Goal: Task Accomplishment & Management: Complete application form

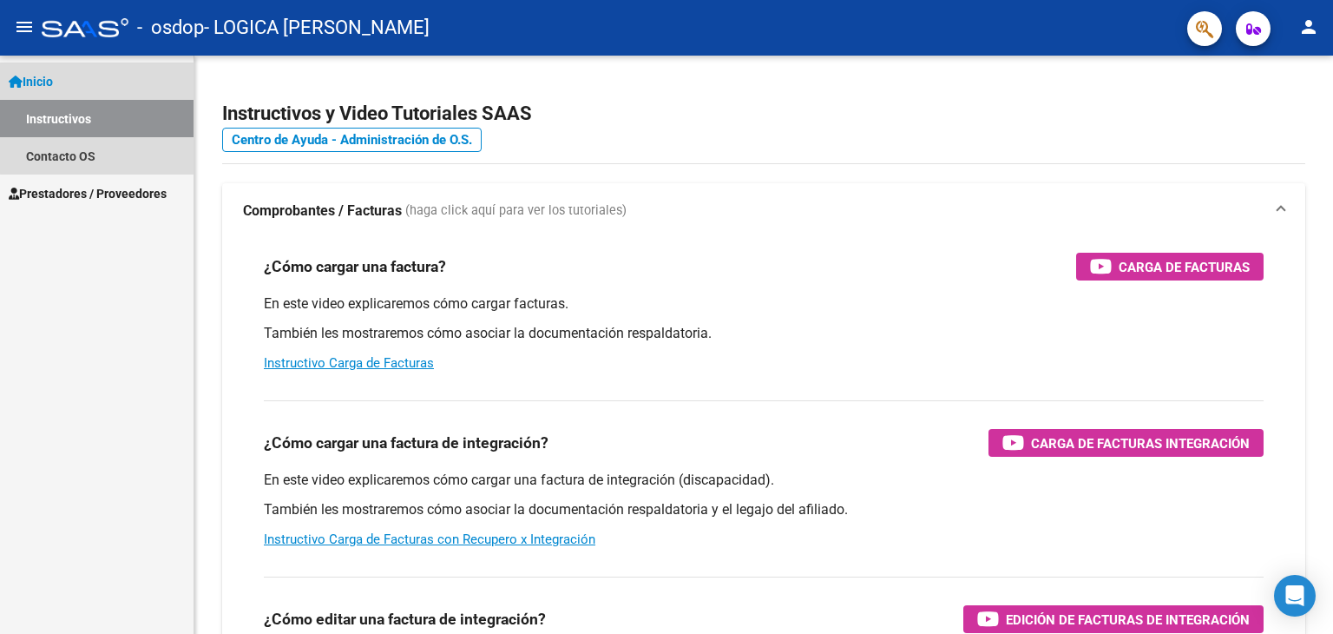
click at [120, 78] on link "Inicio" at bounding box center [97, 81] width 194 height 37
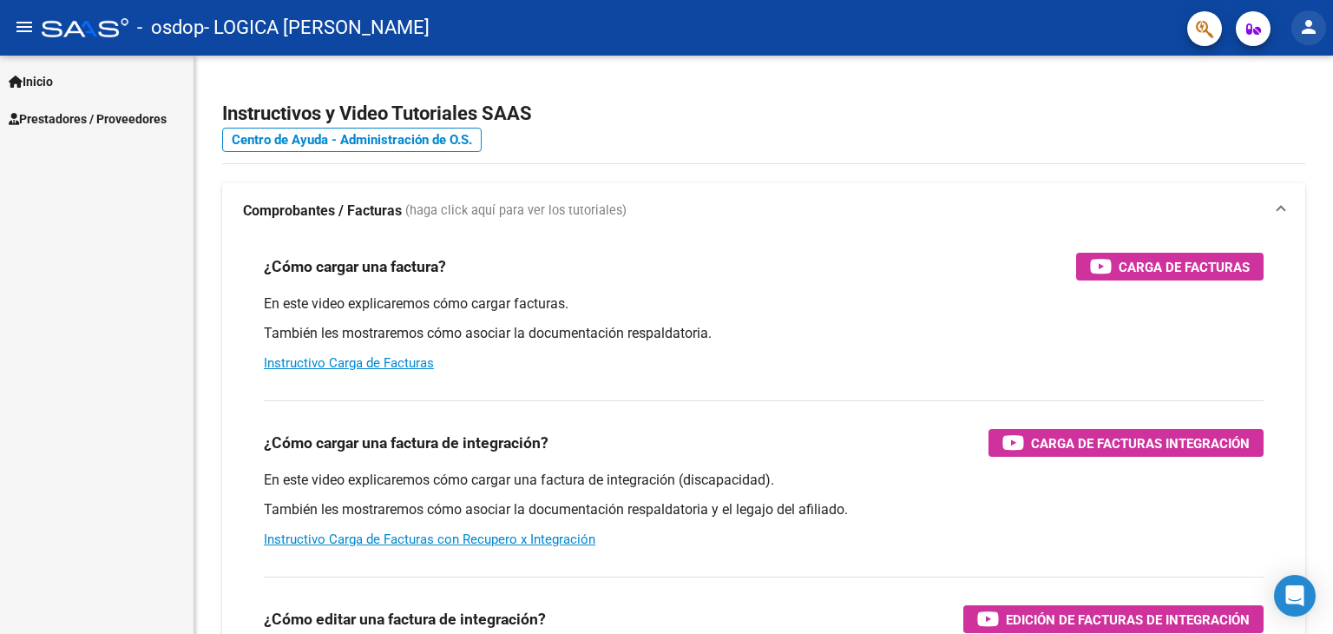
click at [1307, 28] on mat-icon "person" at bounding box center [1309, 26] width 21 height 21
click at [1285, 80] on button "person Mi Perfil" at bounding box center [1274, 73] width 106 height 42
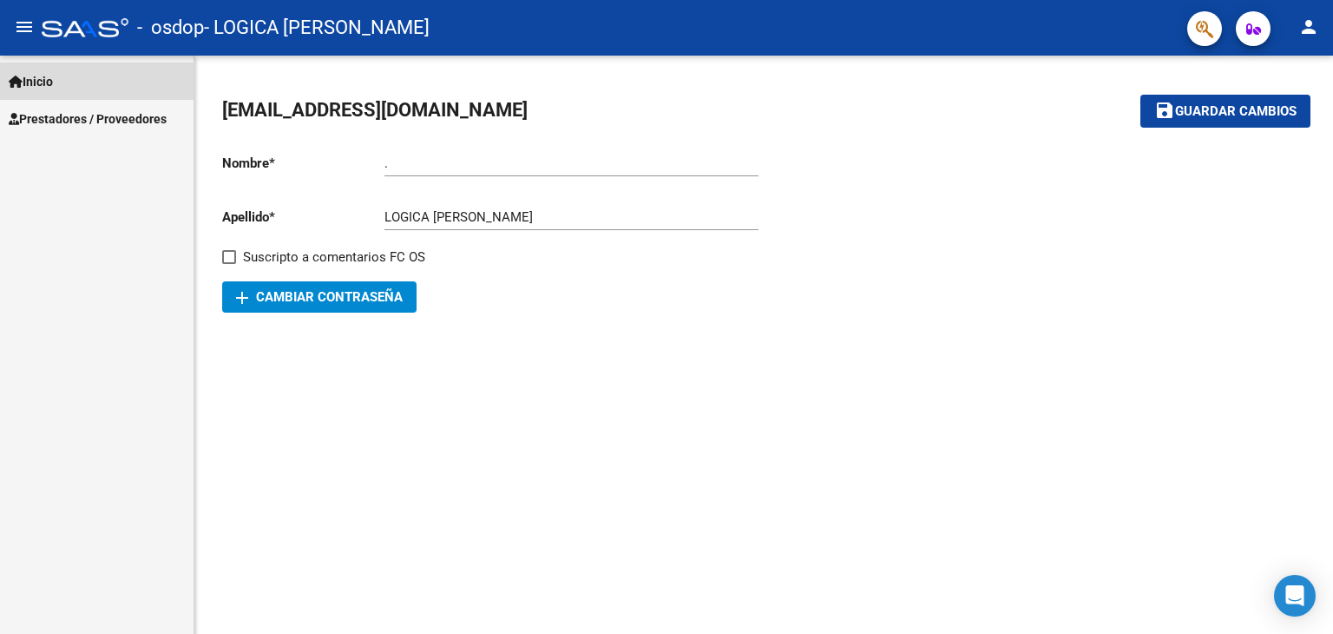
click at [76, 63] on link "Inicio" at bounding box center [97, 81] width 194 height 37
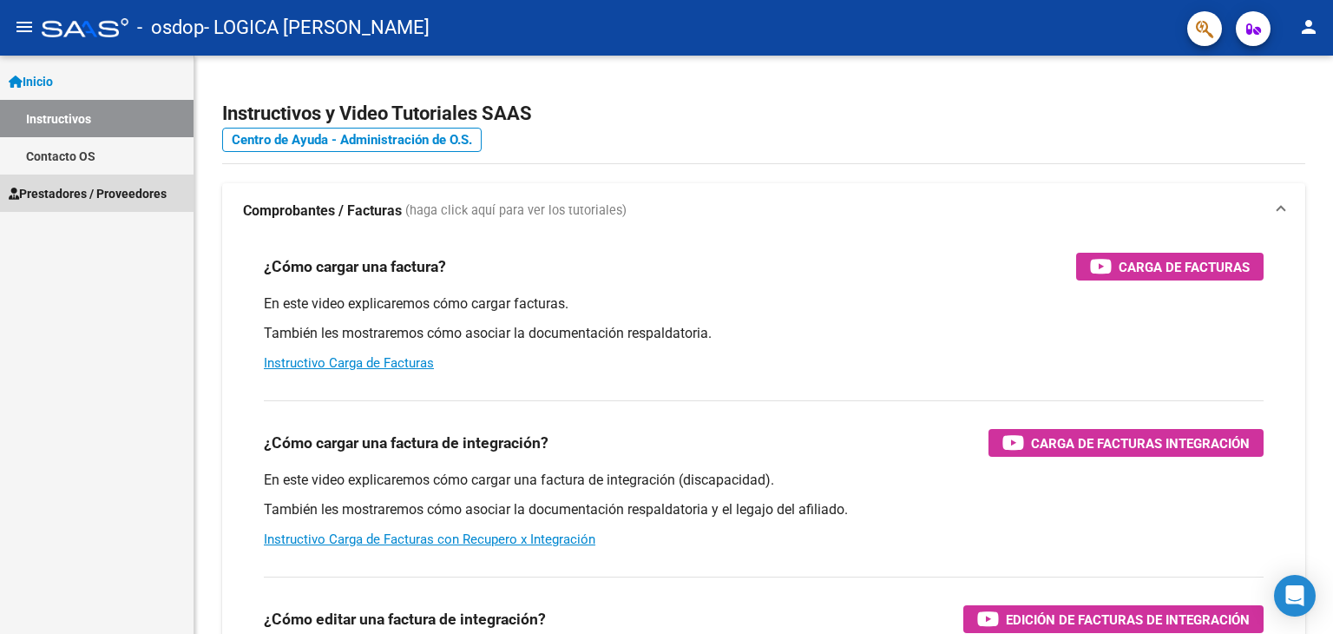
click at [83, 194] on span "Prestadores / Proveedores" at bounding box center [88, 193] width 158 height 19
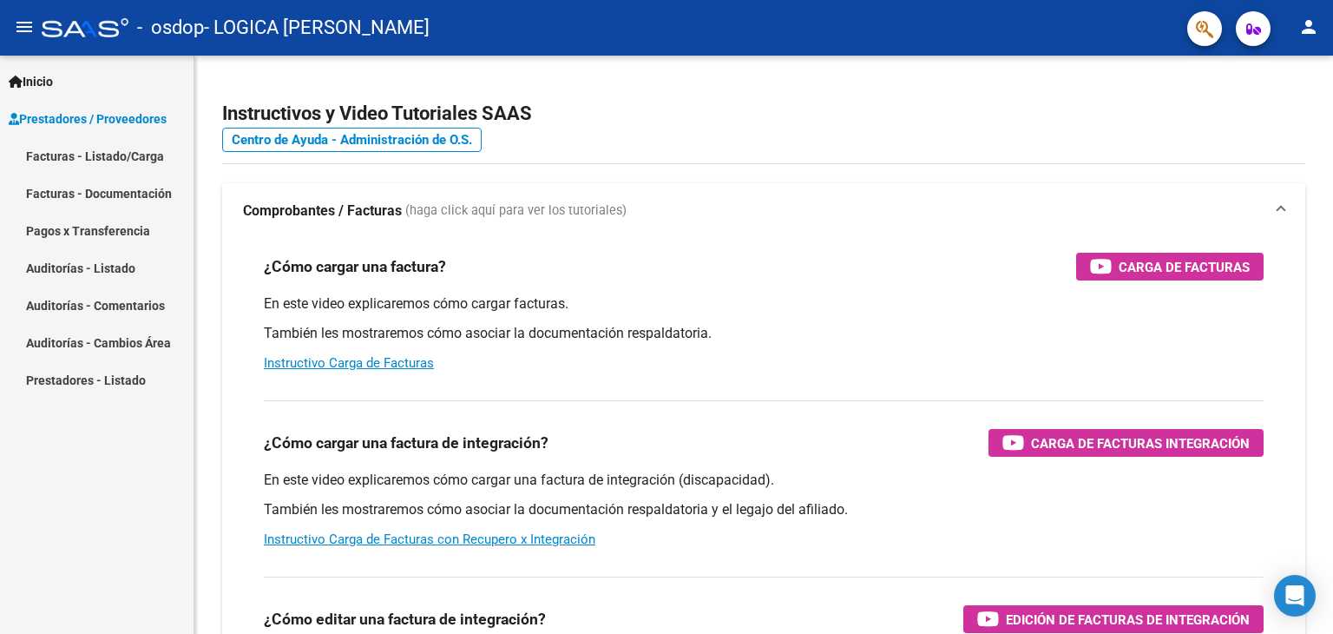
click at [156, 115] on span "Prestadores / Proveedores" at bounding box center [88, 118] width 158 height 19
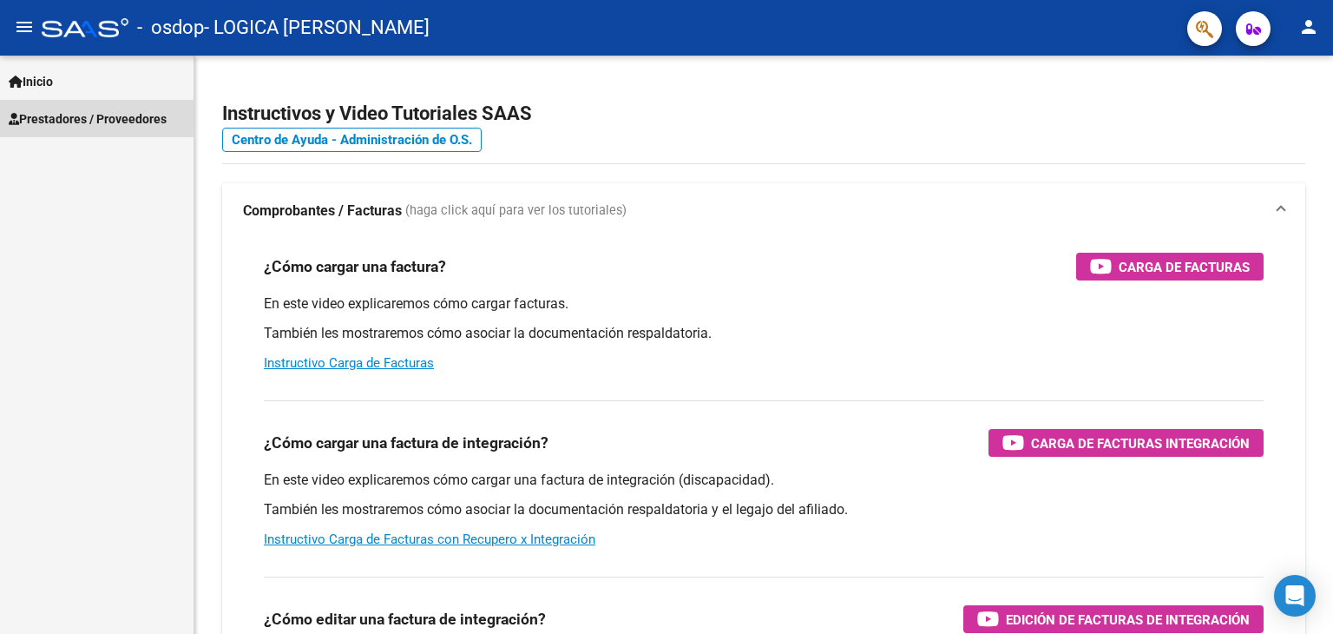
click at [156, 115] on span "Prestadores / Proveedores" at bounding box center [88, 118] width 158 height 19
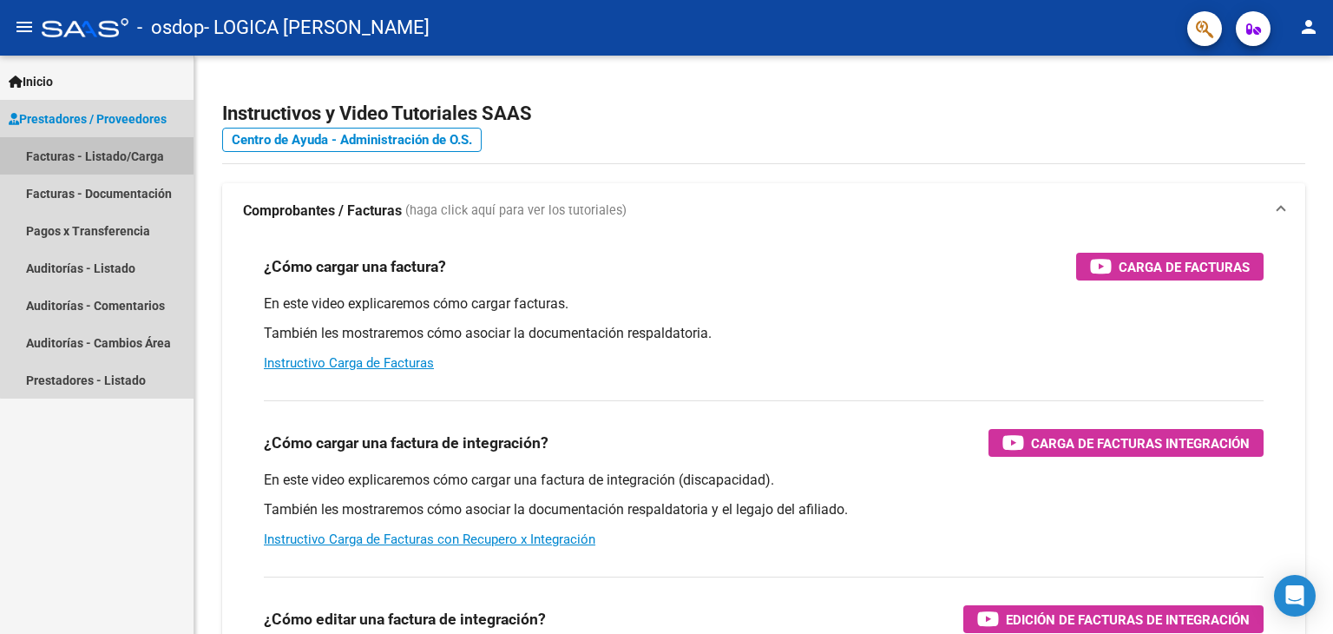
click at [141, 154] on link "Facturas - Listado/Carga" at bounding box center [97, 155] width 194 height 37
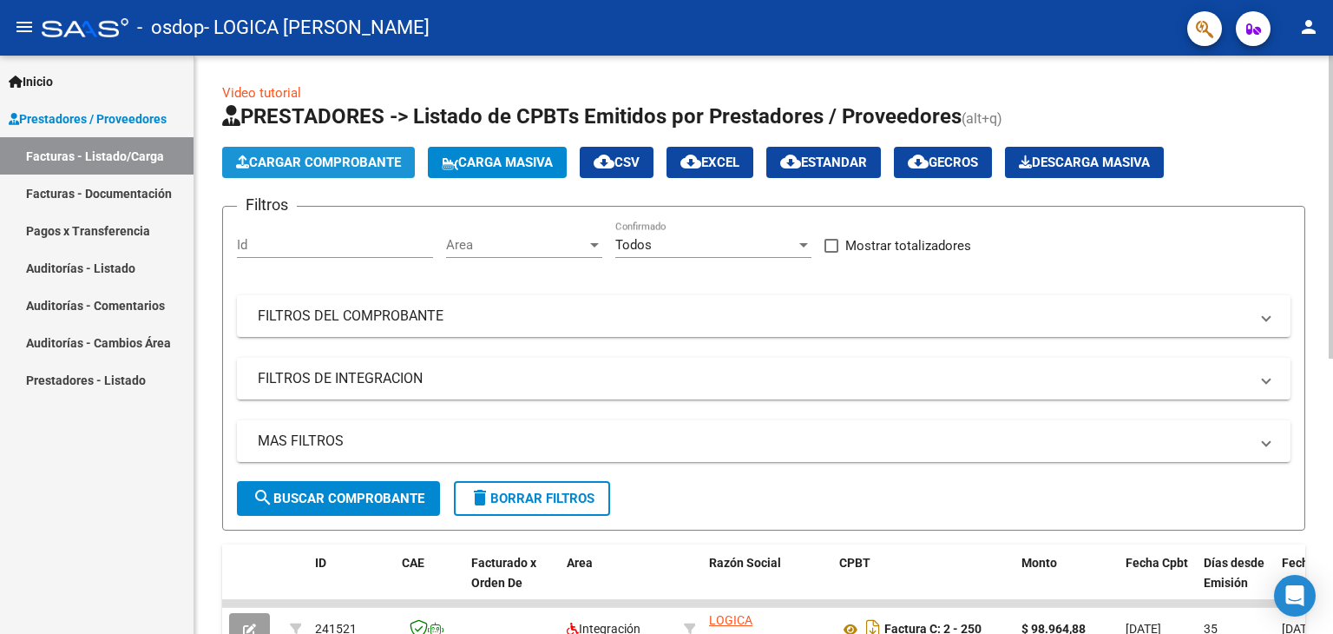
click at [315, 157] on span "Cargar Comprobante" at bounding box center [318, 163] width 165 height 16
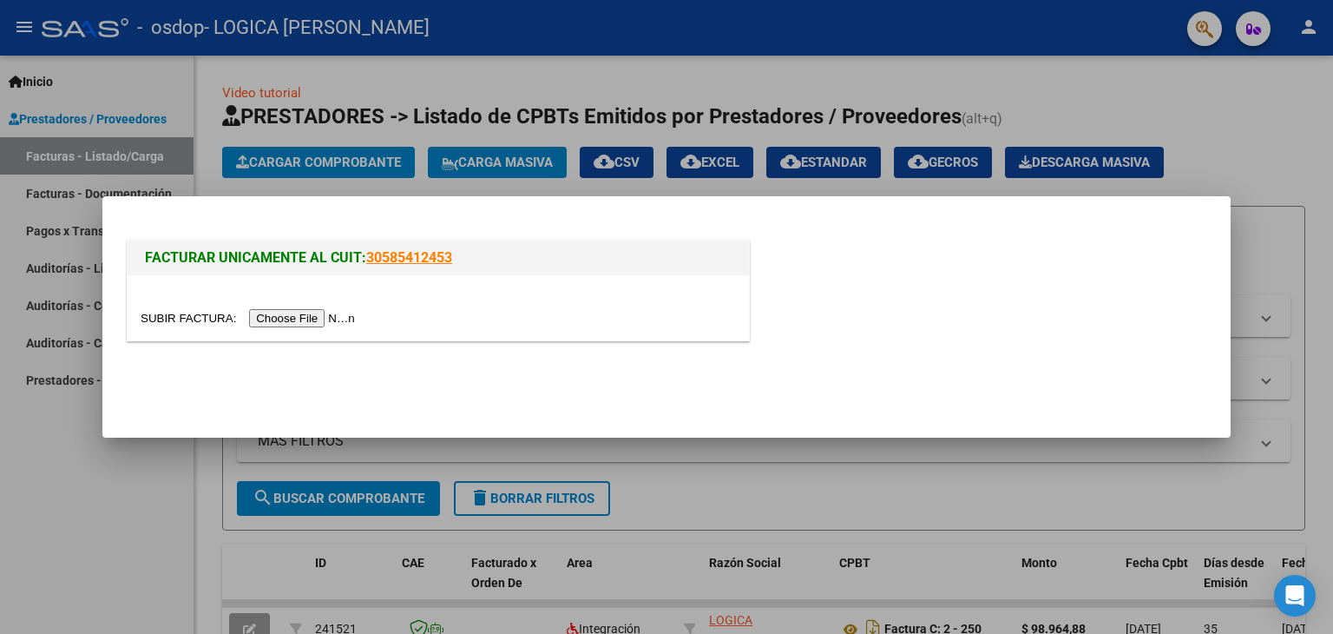
click at [306, 319] on input "file" at bounding box center [251, 318] width 220 height 18
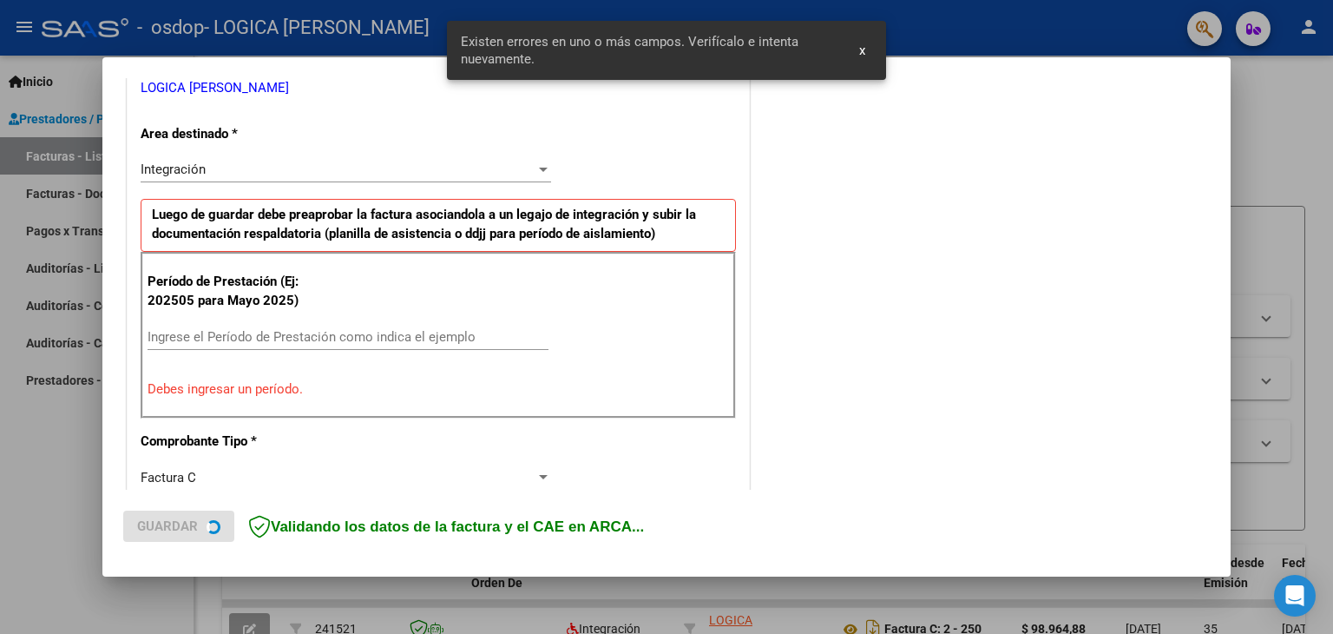
scroll to position [365, 0]
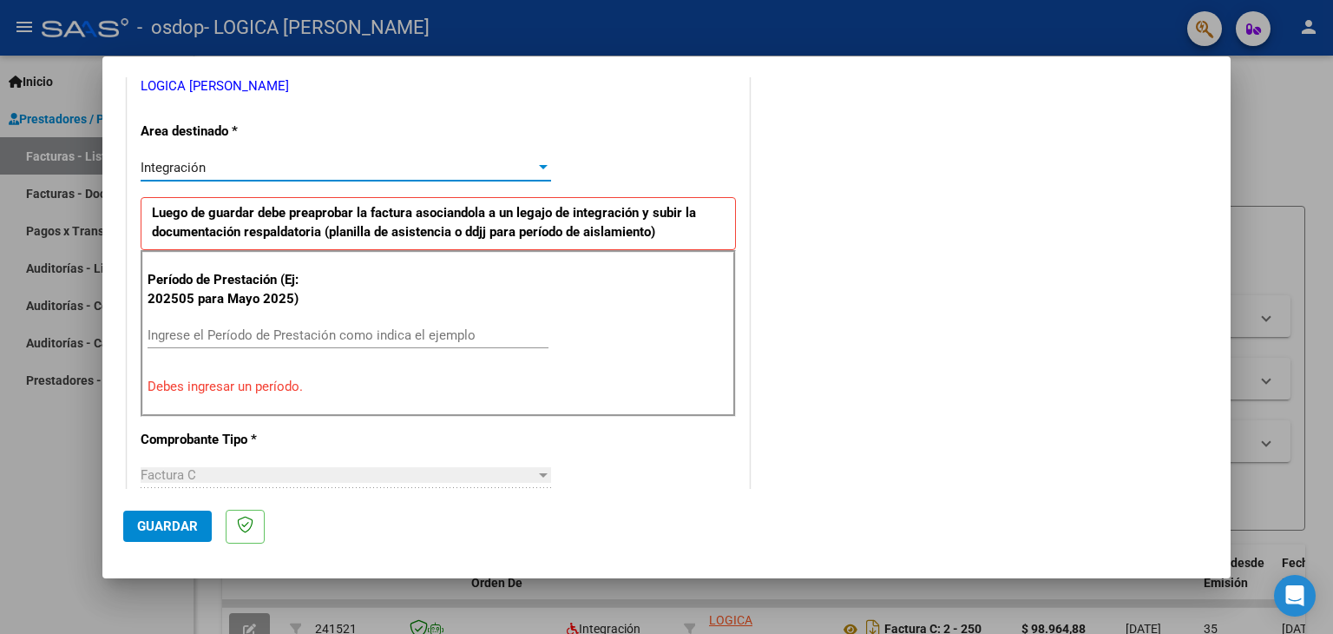
click at [536, 161] on div at bounding box center [544, 168] width 16 height 14
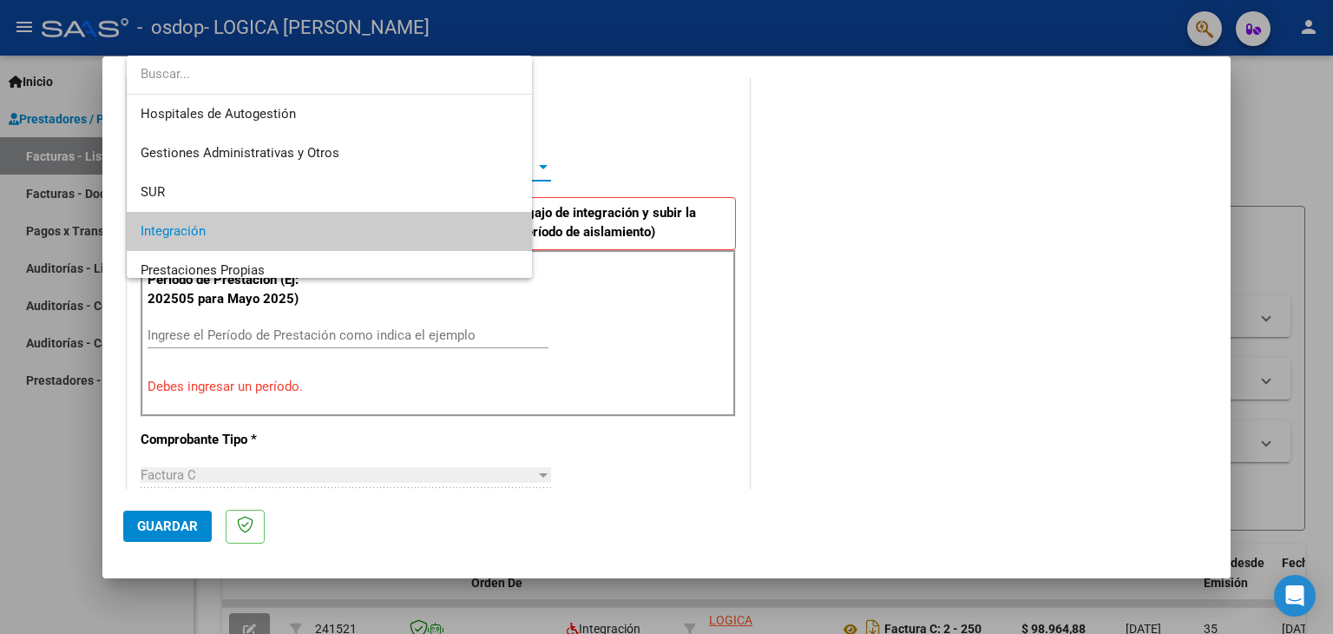
scroll to position [64, 0]
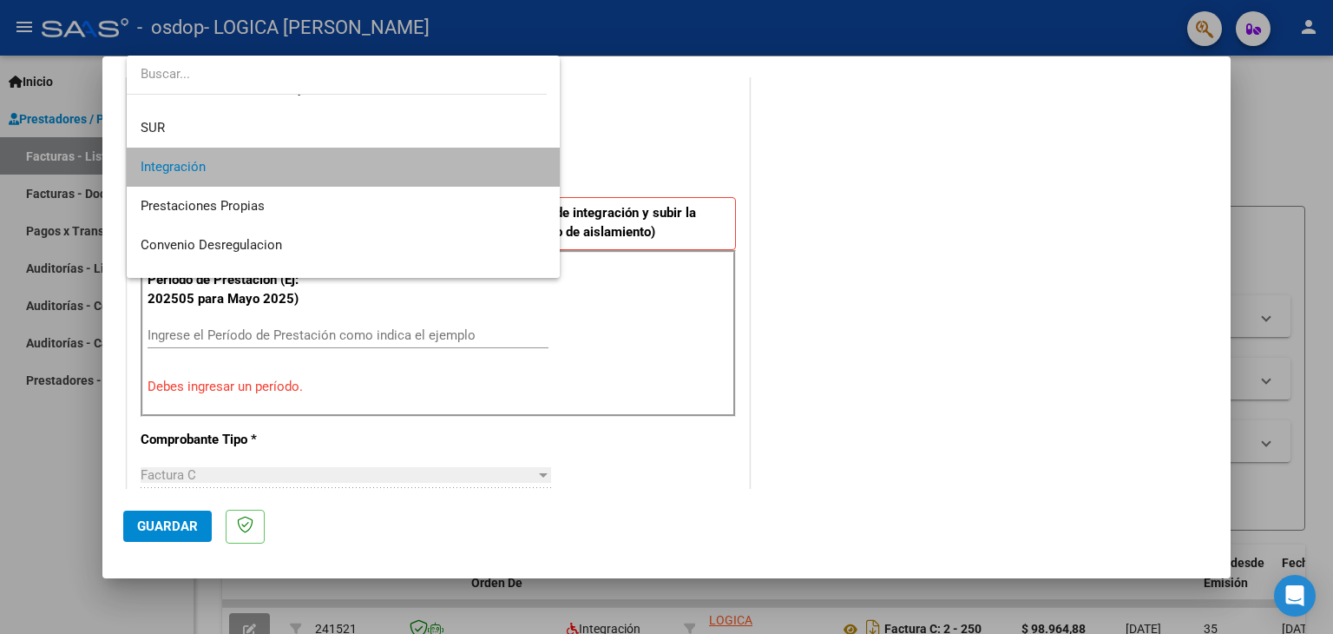
click at [523, 161] on span "Integración" at bounding box center [344, 167] width 406 height 39
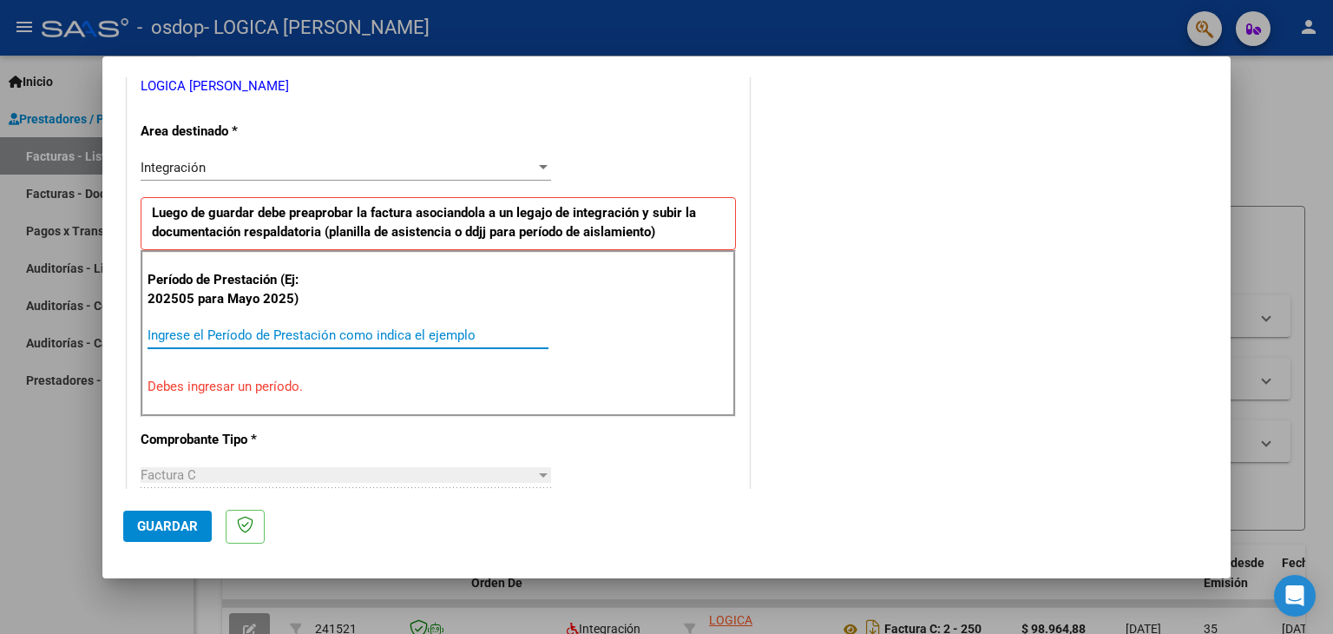
click at [257, 332] on input "Ingrese el Período de Prestación como indica el ejemplo" at bounding box center [348, 335] width 401 height 16
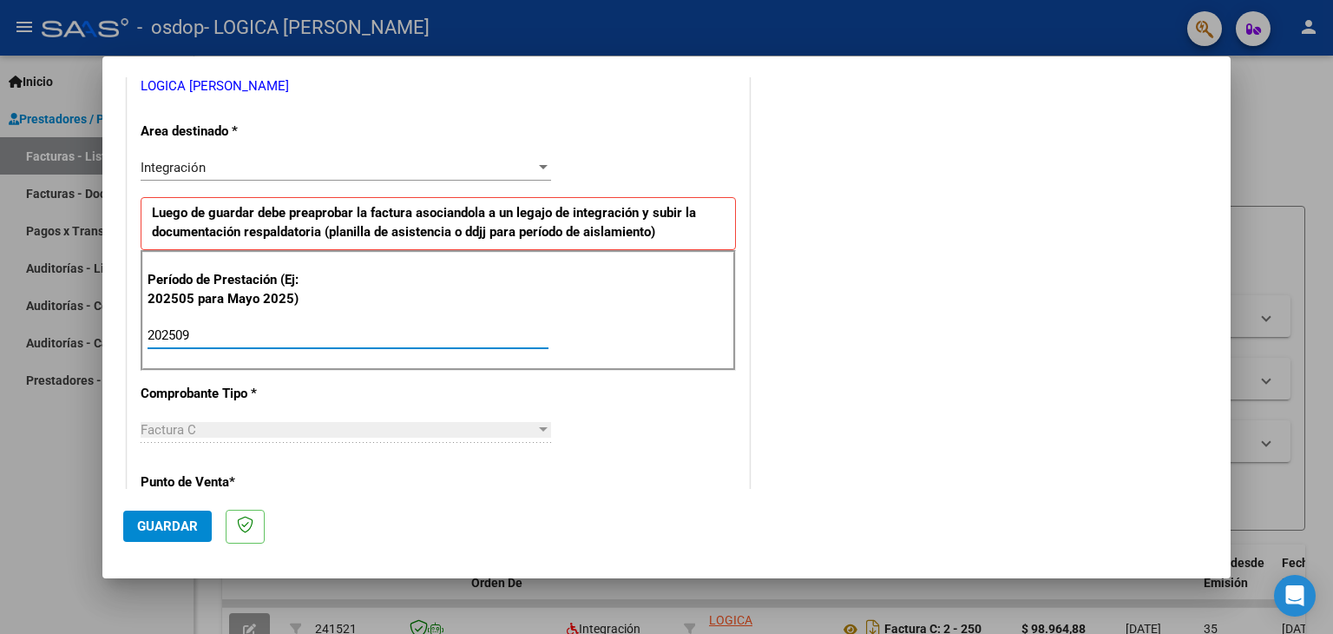
type input "202509"
click at [445, 434] on div "Factura C" at bounding box center [338, 430] width 395 height 16
click at [547, 424] on app-drop-down-list "Comprobante Tipo * Factura C Seleccionar Tipo" at bounding box center [353, 411] width 424 height 52
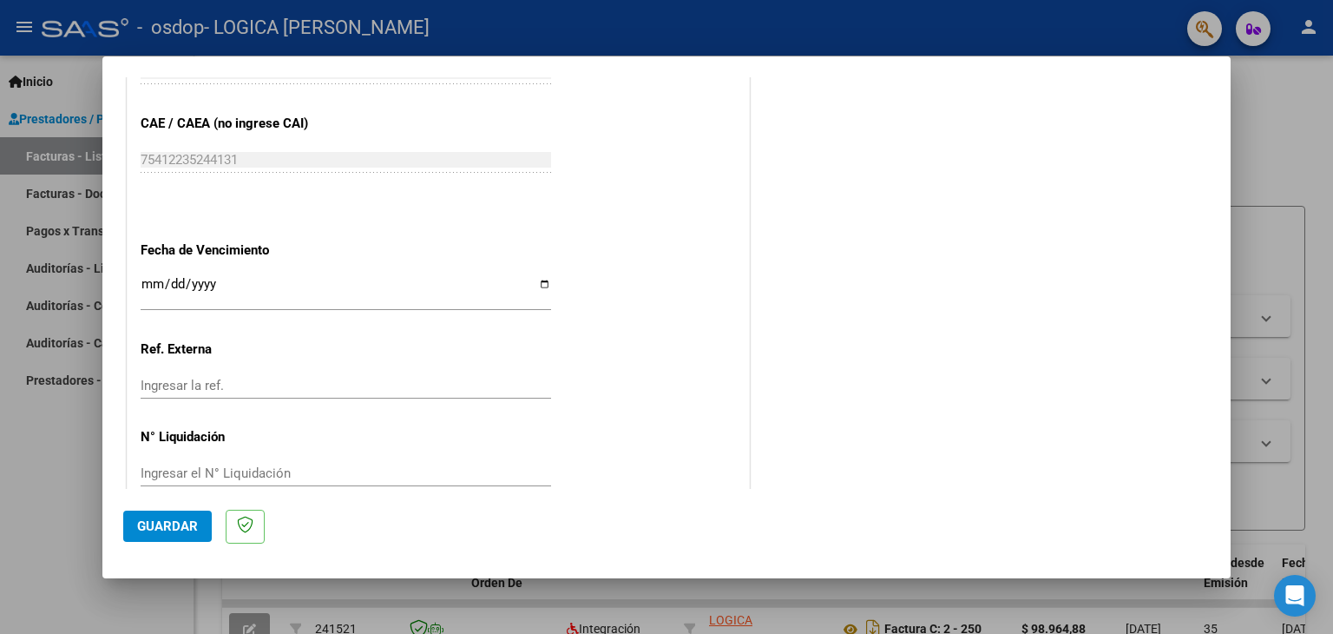
scroll to position [1114, 0]
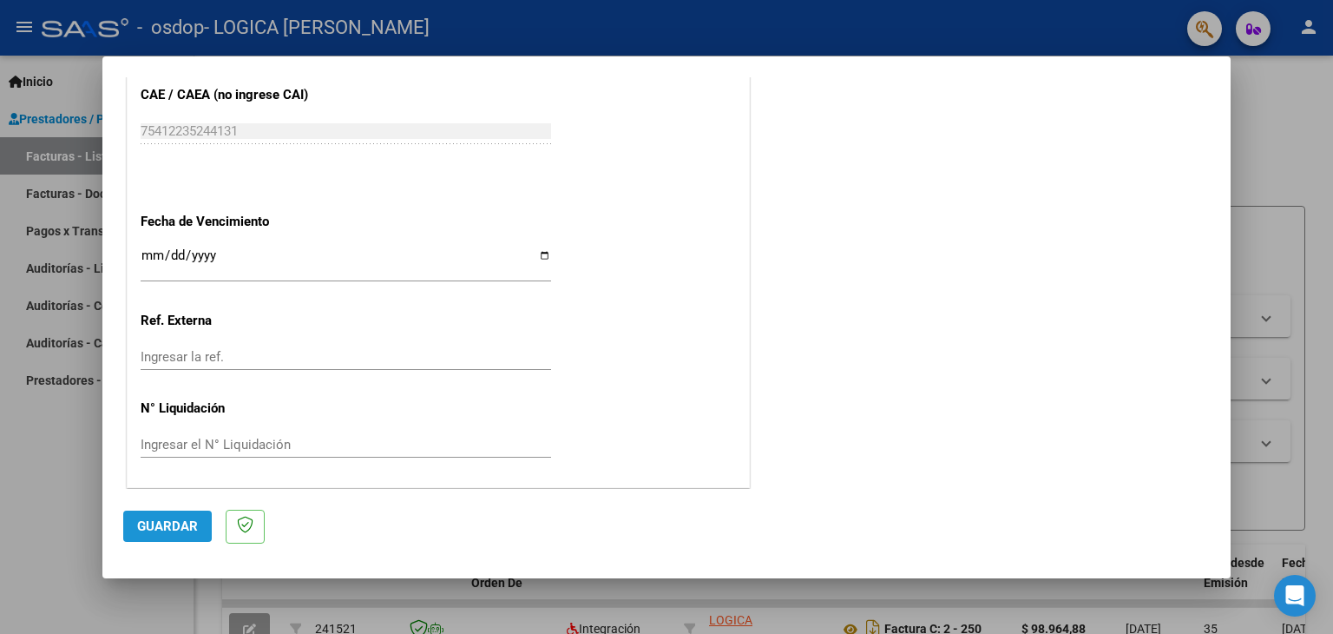
click at [169, 530] on span "Guardar" at bounding box center [167, 526] width 61 height 16
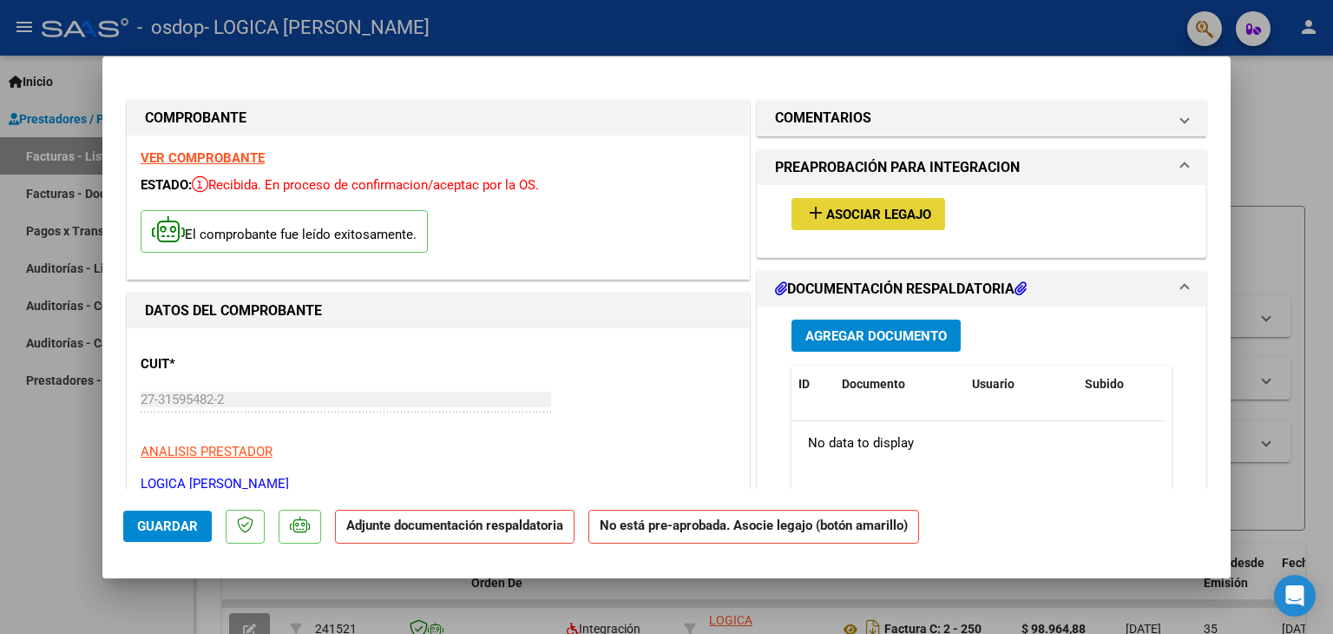
click at [905, 207] on span "Asociar Legajo" at bounding box center [878, 215] width 105 height 16
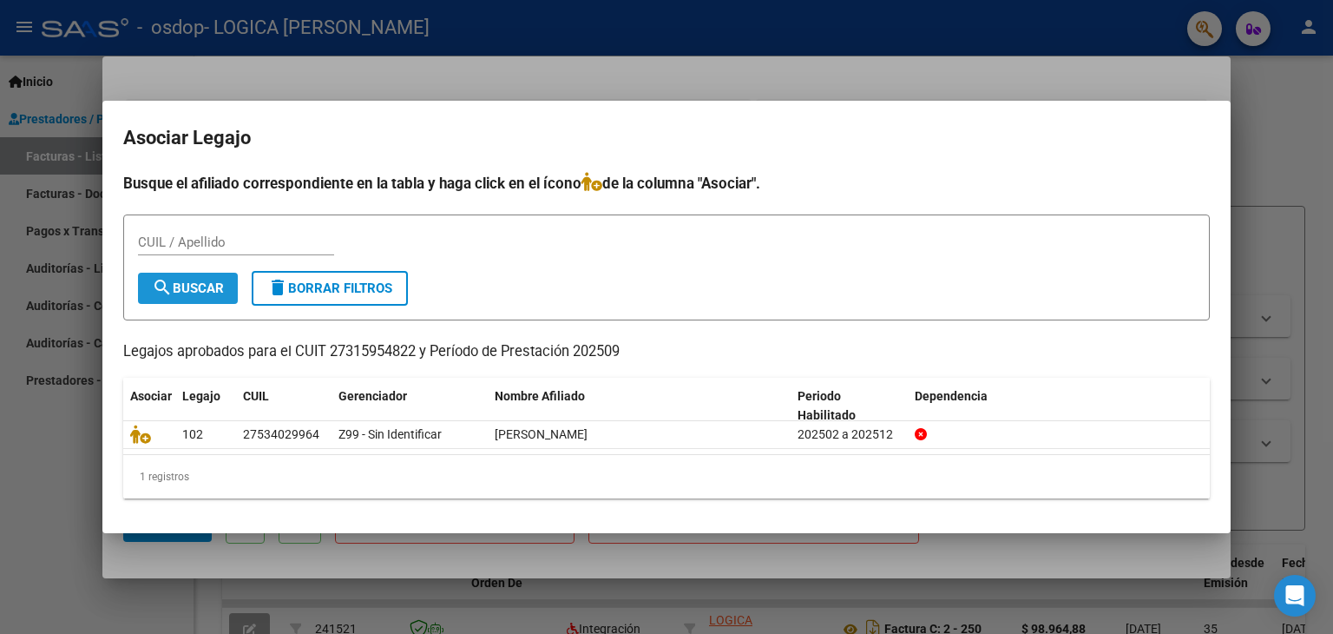
click at [192, 288] on span "search Buscar" at bounding box center [188, 288] width 72 height 16
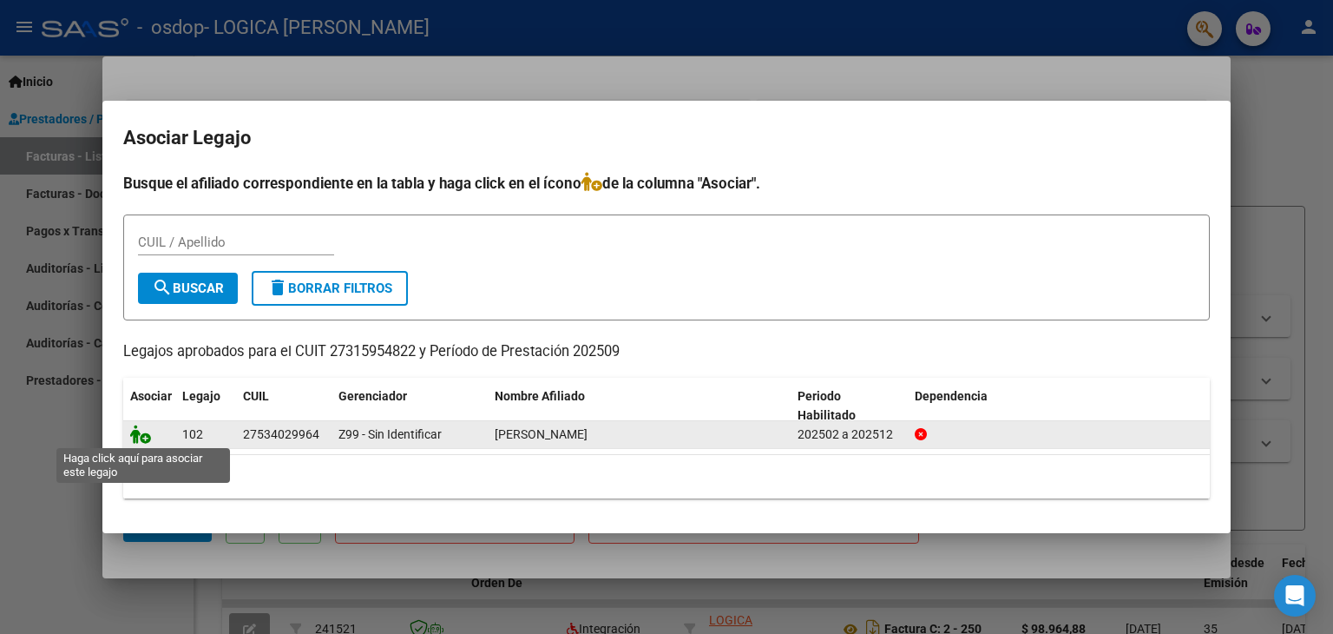
click at [143, 437] on icon at bounding box center [140, 433] width 21 height 19
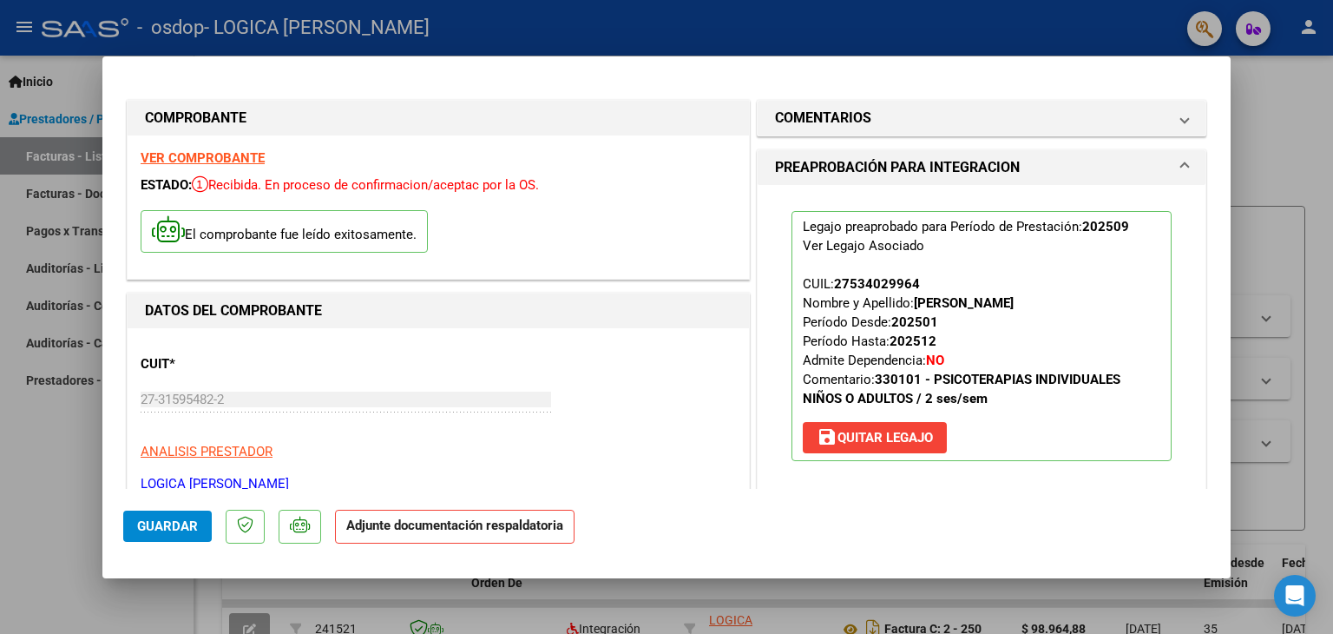
click at [925, 162] on h1 "PREAPROBACIÓN PARA INTEGRACION" at bounding box center [897, 167] width 245 height 21
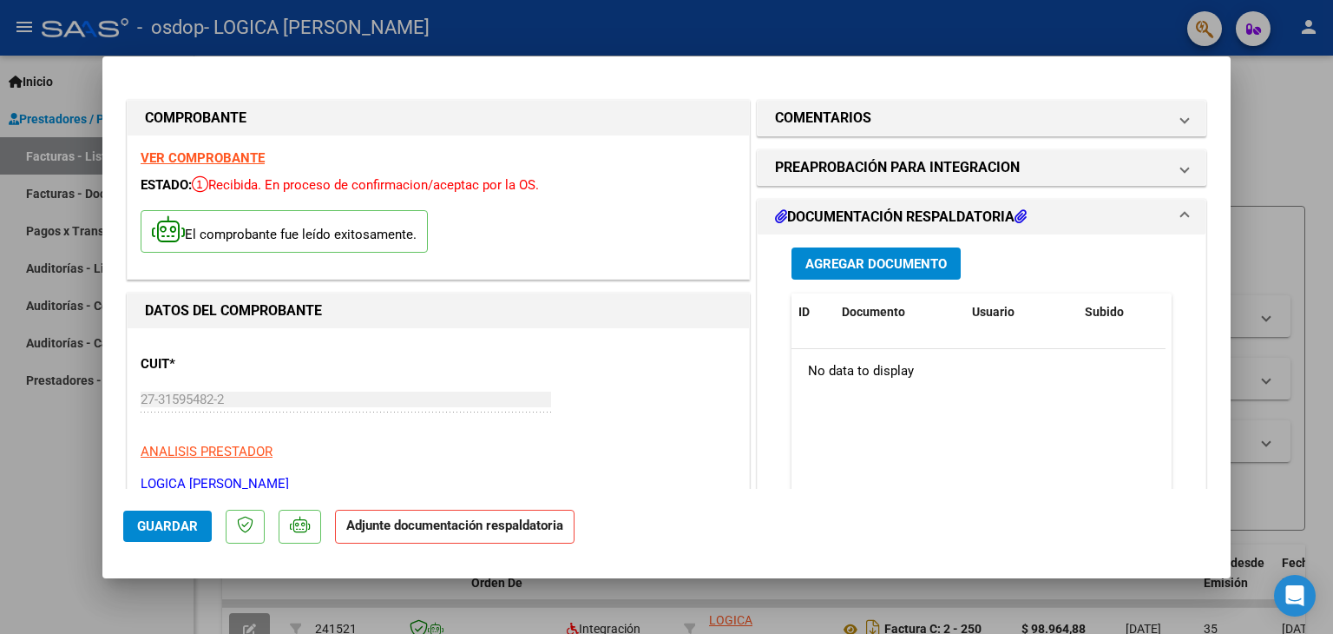
click at [869, 263] on span "Agregar Documento" at bounding box center [876, 264] width 141 height 16
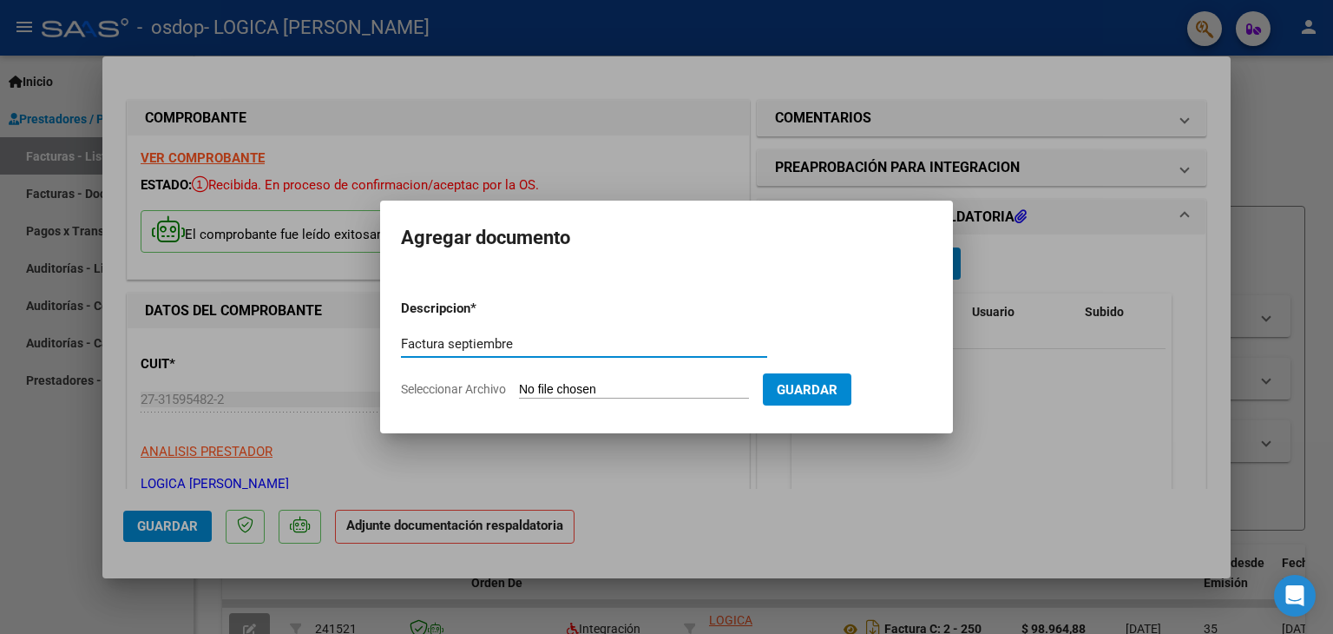
type input "Factura septiembre"
click at [482, 388] on span "Seleccionar Archivo" at bounding box center [453, 389] width 105 height 14
click at [519, 388] on input "Seleccionar Archivo" at bounding box center [634, 390] width 230 height 16
type input "C:\fakepath\27315954822_011_00002_00000260.pdf"
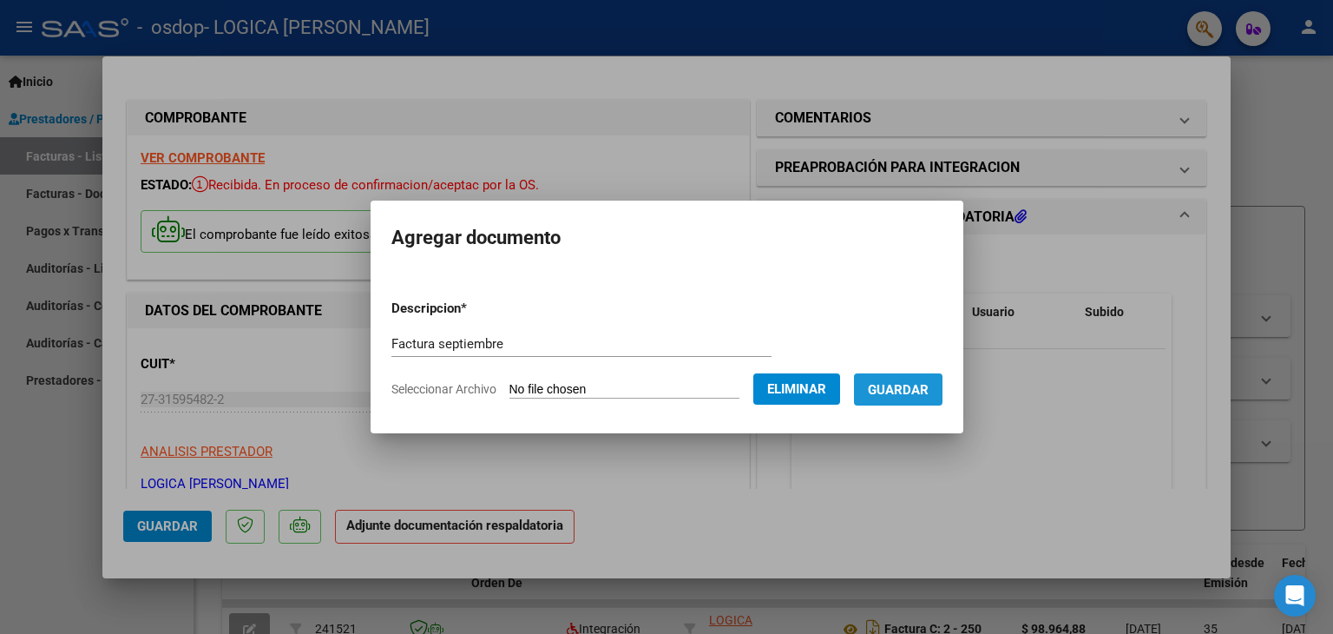
click at [929, 394] on span "Guardar" at bounding box center [898, 390] width 61 height 16
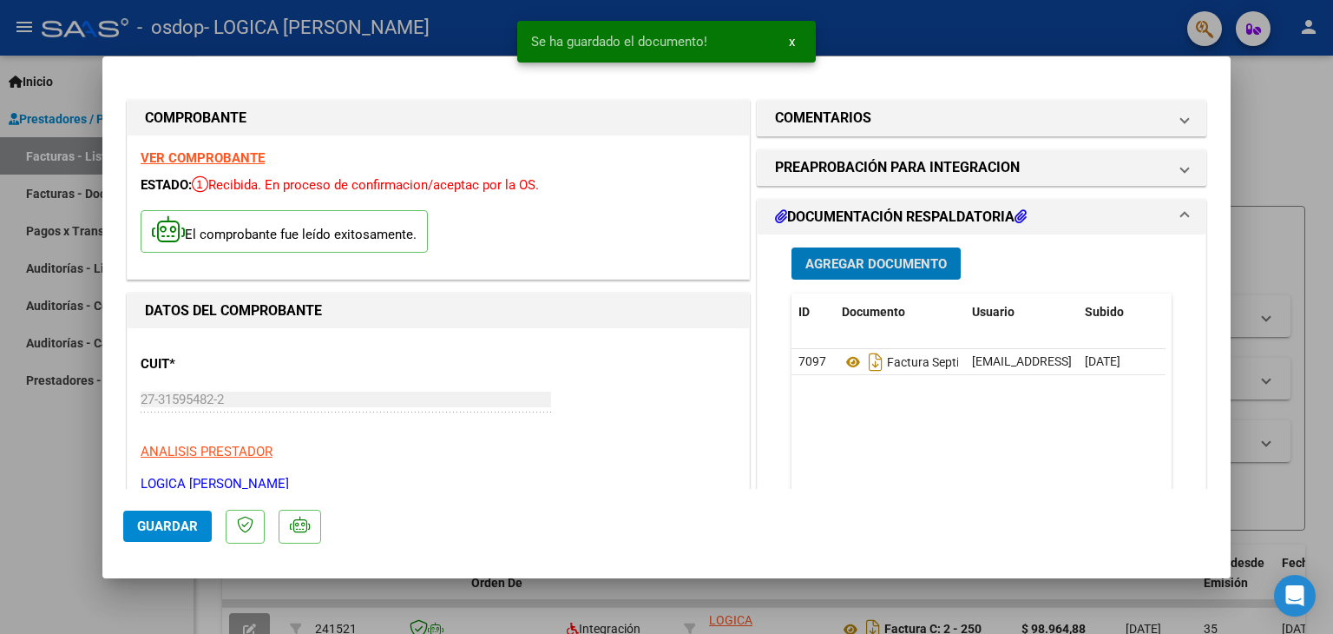
click at [912, 270] on span "Agregar Documento" at bounding box center [876, 264] width 141 height 16
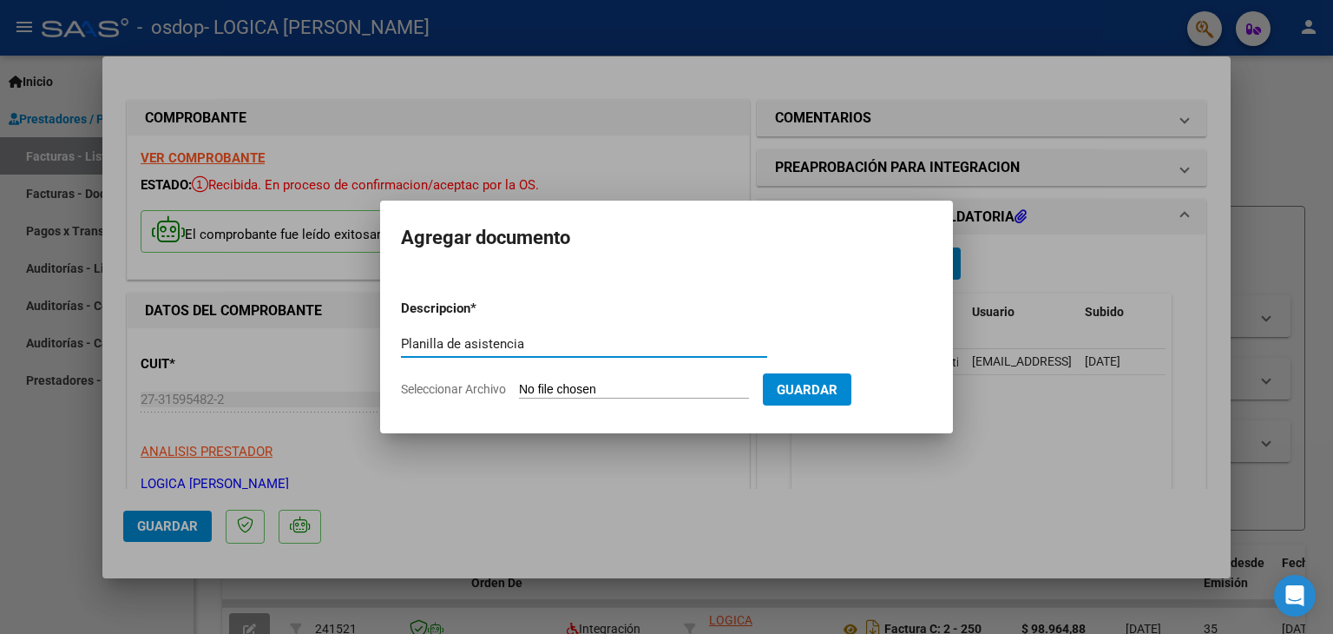
type input "Planilla de asistencia"
click at [463, 386] on span "Seleccionar Archivo" at bounding box center [453, 389] width 105 height 14
click at [519, 386] on input "Seleccionar Archivo" at bounding box center [634, 390] width 230 height 16
type input "C:\fakepath\VanrrellE.pdf"
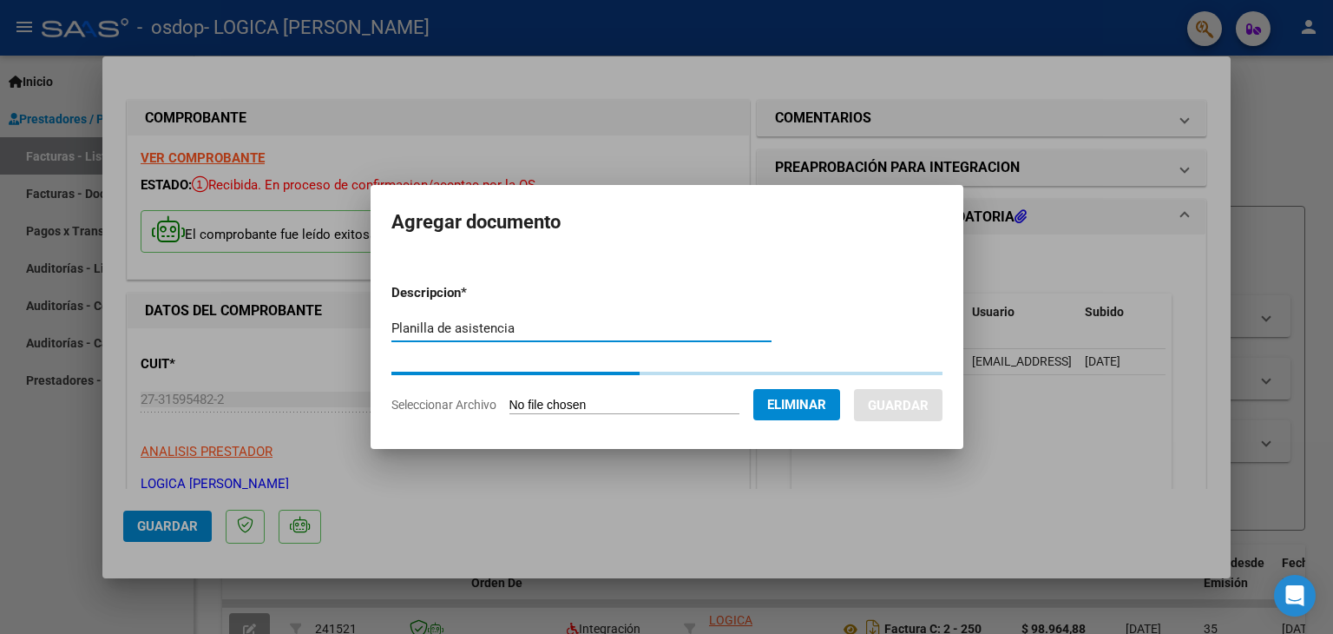
click at [566, 324] on input "Planilla de asistencia" at bounding box center [582, 328] width 380 height 16
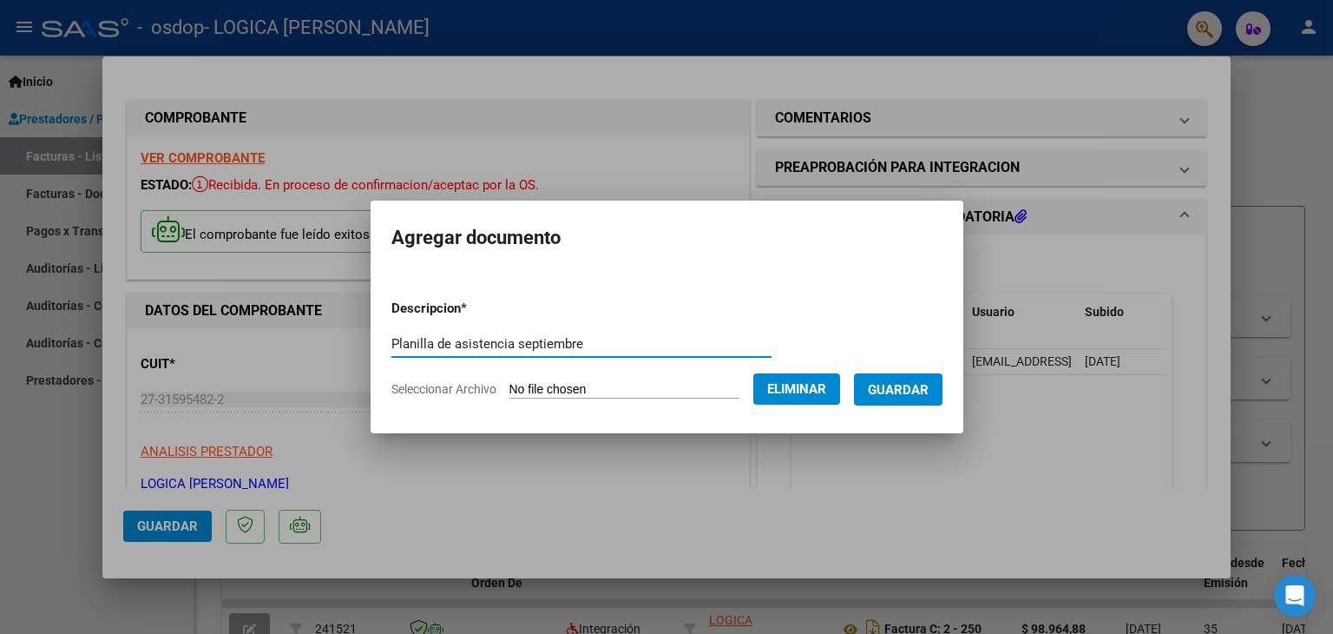
type input "Planilla de asistencia septiembre"
click at [913, 379] on button "Guardar" at bounding box center [898, 389] width 89 height 32
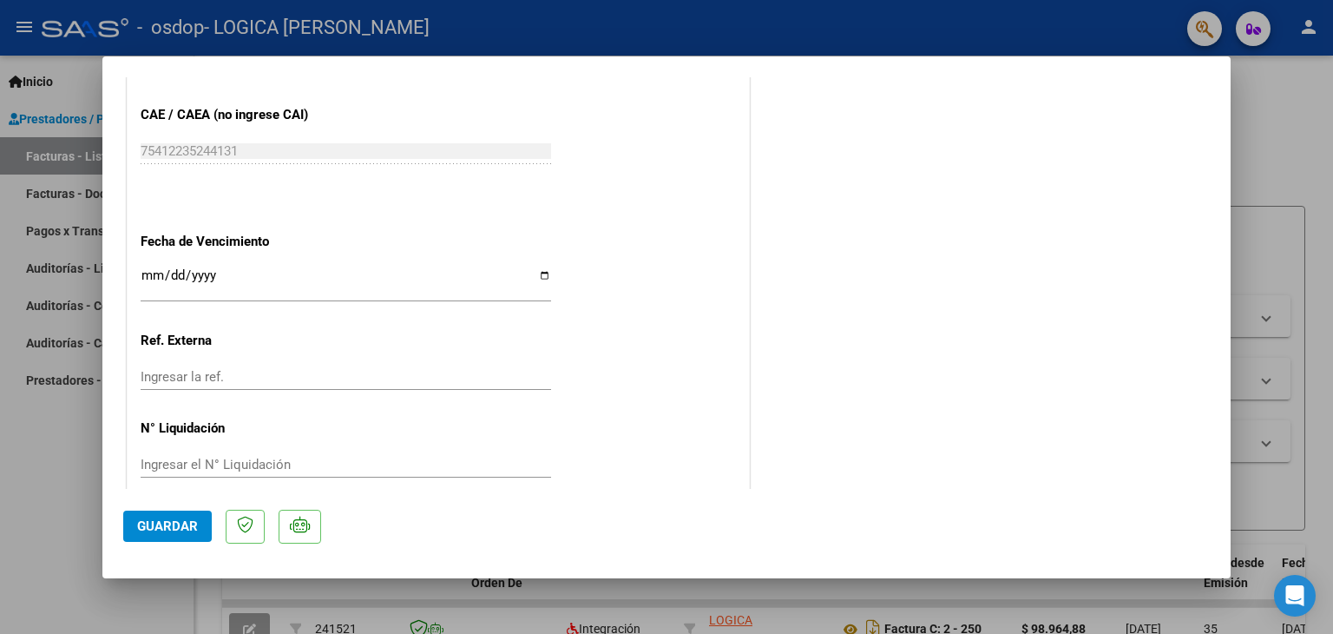
scroll to position [1140, 0]
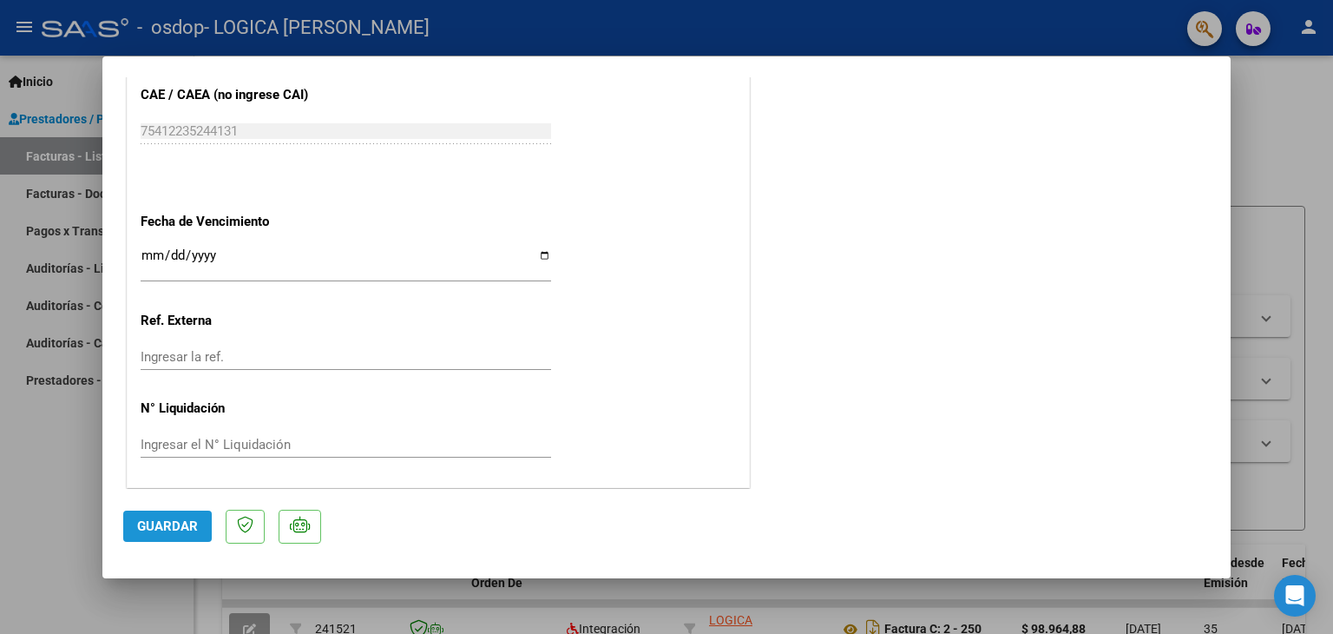
click at [177, 519] on span "Guardar" at bounding box center [167, 526] width 61 height 16
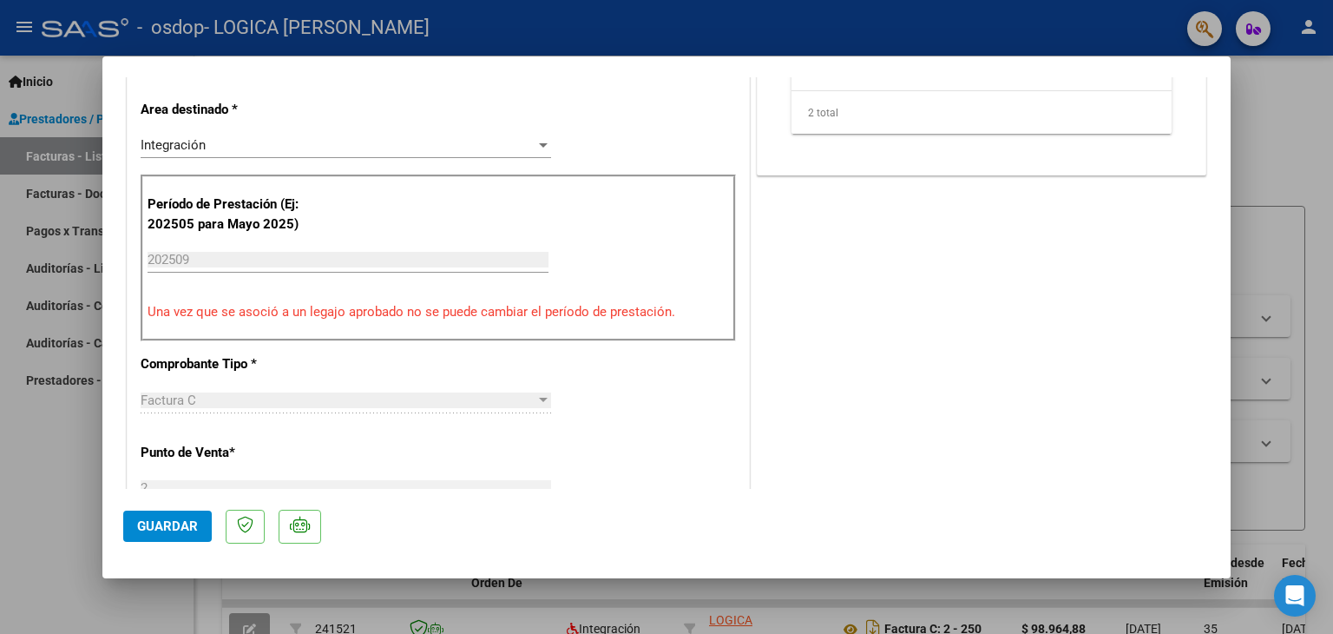
scroll to position [61, 0]
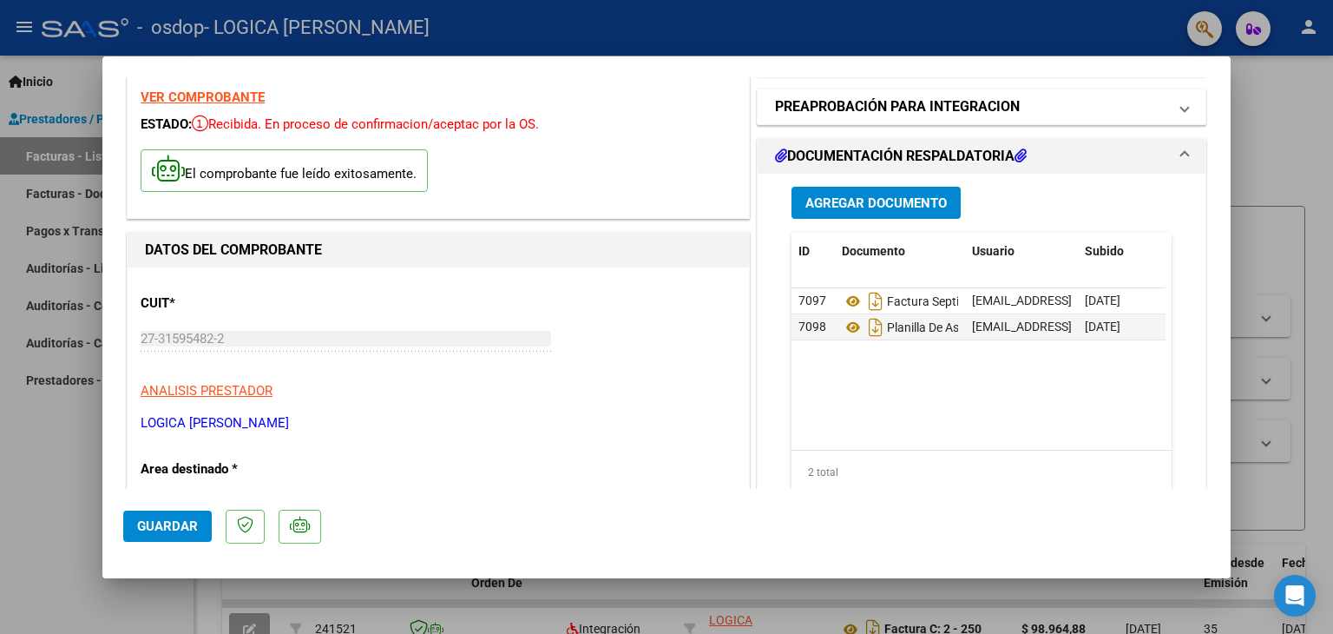
click at [1162, 99] on span "PREAPROBACIÓN PARA INTEGRACION" at bounding box center [978, 106] width 406 height 21
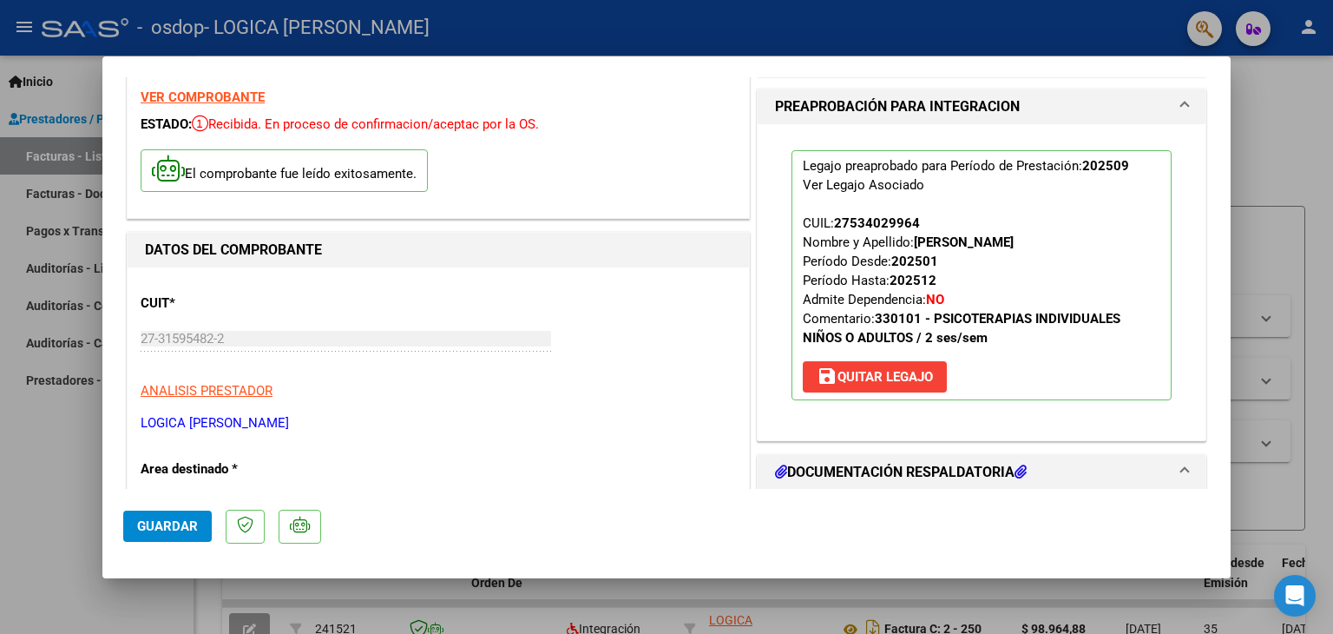
click at [48, 77] on div at bounding box center [666, 317] width 1333 height 634
type input "$ 0,00"
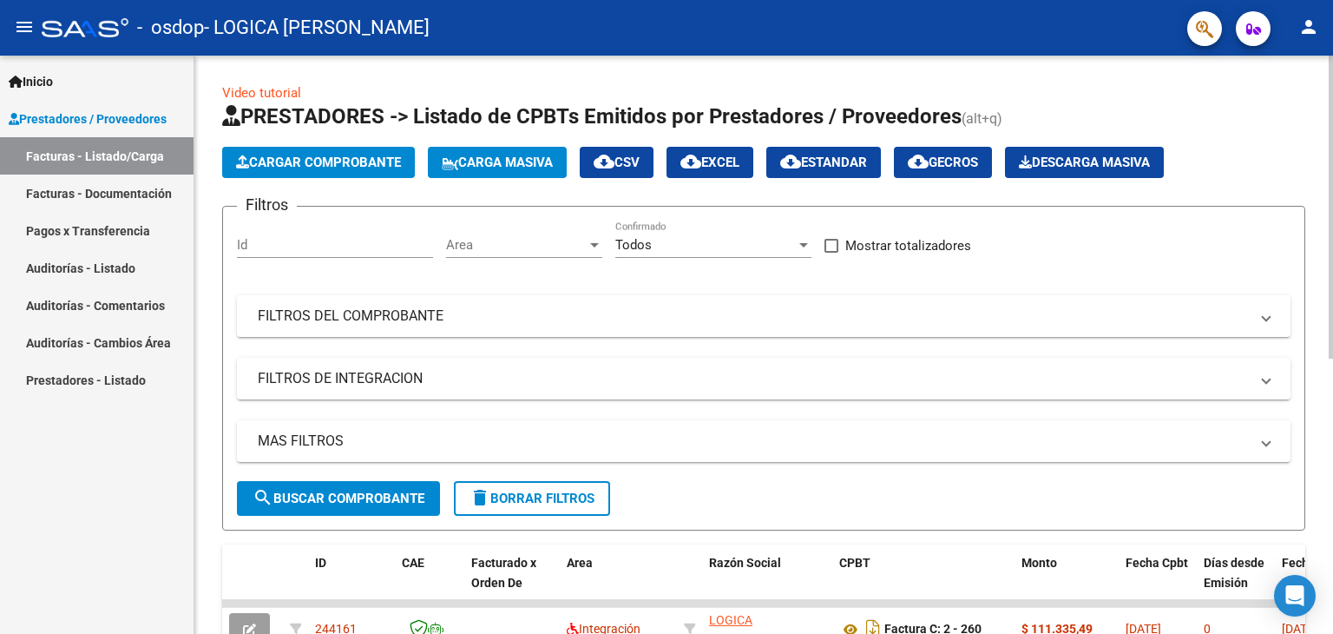
scroll to position [524, 0]
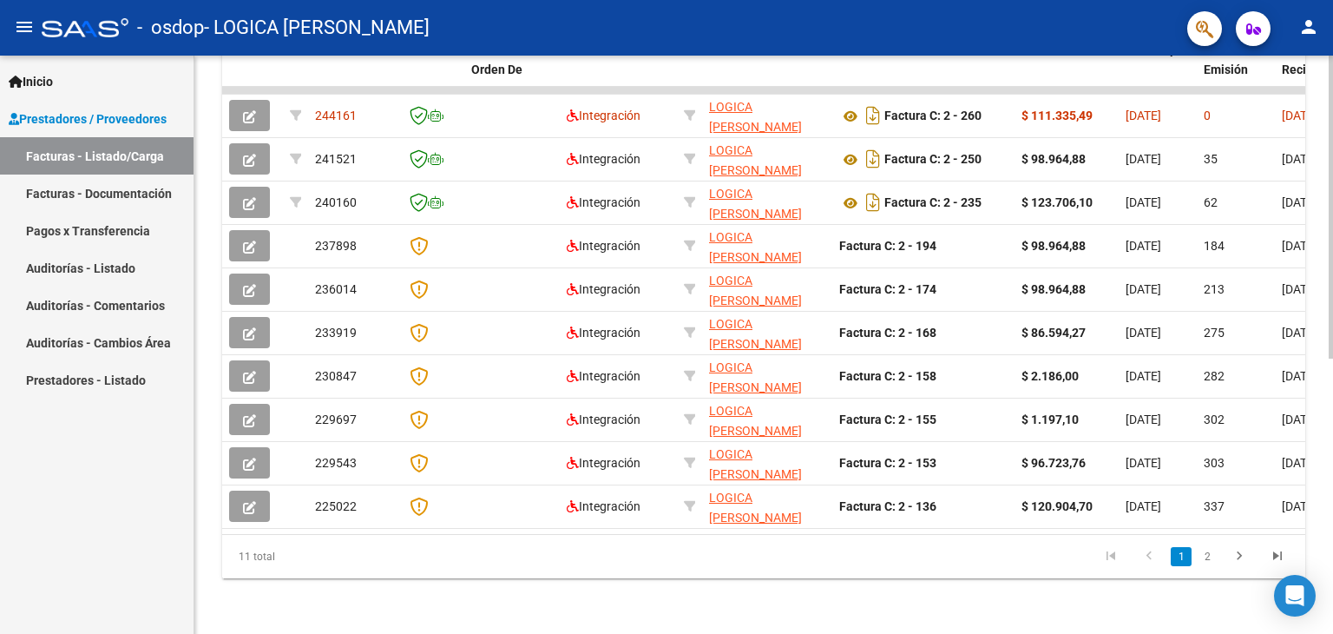
click at [1329, 448] on div at bounding box center [1331, 345] width 4 height 578
click at [1278, 549] on icon "go to last page" at bounding box center [1278, 558] width 23 height 21
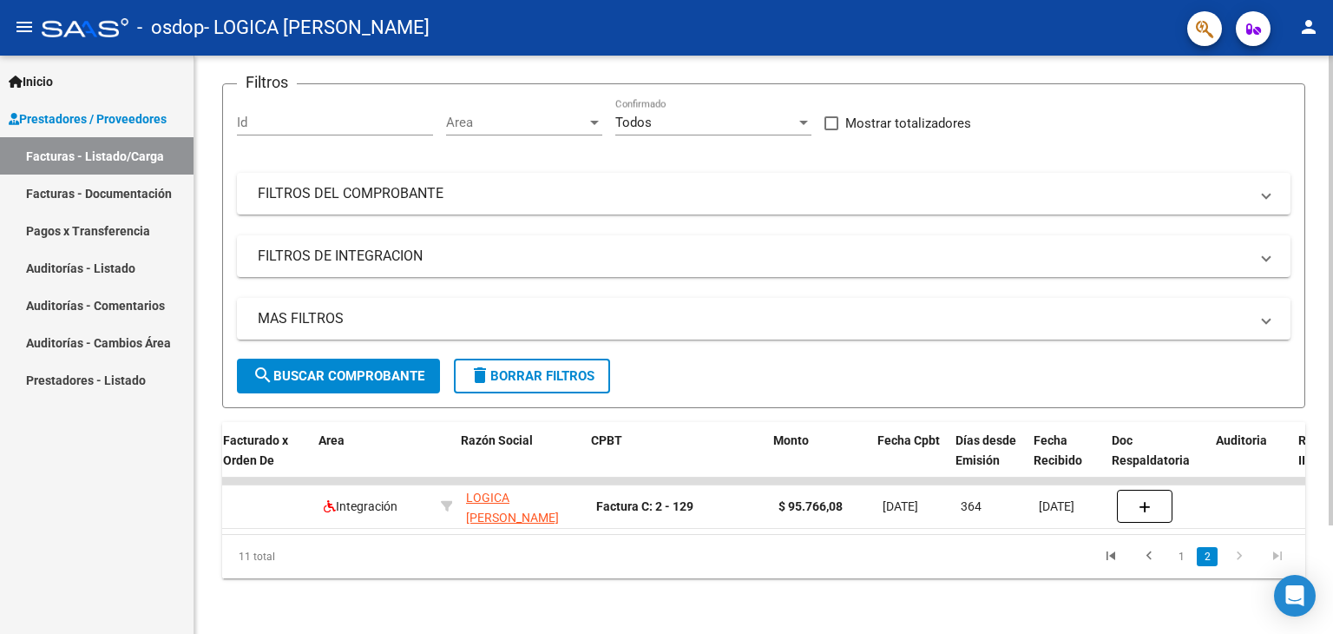
scroll to position [0, 278]
